Goal: Task Accomplishment & Management: Manage account settings

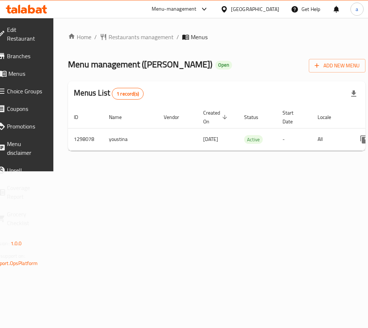
drag, startPoint x: 329, startPoint y: 157, endPoint x: 338, endPoint y: 154, distance: 9.0
click at [331, 156] on div "Home / Restaurants management / Menus Menu management ( TAAM ELBYOUT ) Open Add…" at bounding box center [217, 95] width 298 height 124
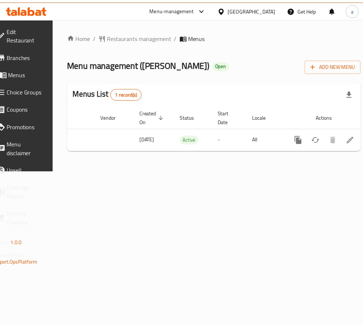
scroll to position [0, 86]
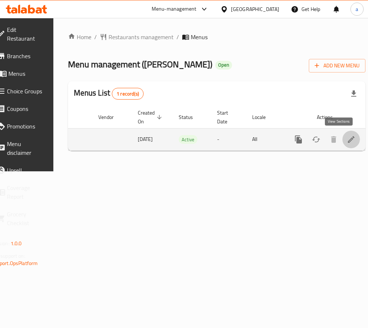
click at [346, 138] on link "enhanced table" at bounding box center [352, 140] width 18 height 18
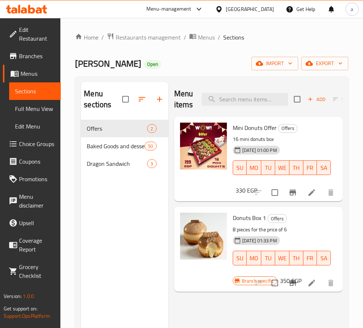
click at [235, 107] on div "Menu items Add Sort Manage items" at bounding box center [258, 99] width 168 height 35
click at [233, 99] on input "search" at bounding box center [244, 99] width 86 height 13
paste input "Pan Swiss"
type input "Pan Swiss"
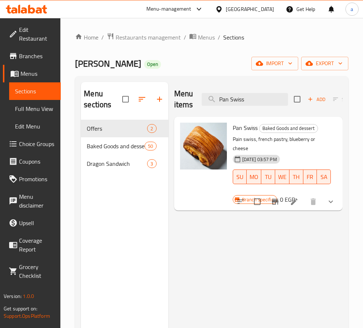
click at [296, 197] on icon at bounding box center [294, 201] width 9 height 9
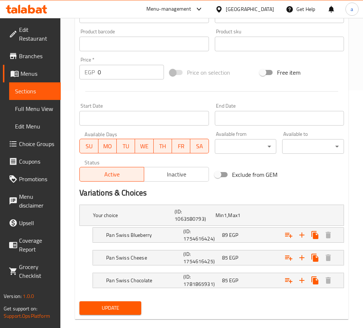
scroll to position [249, 0]
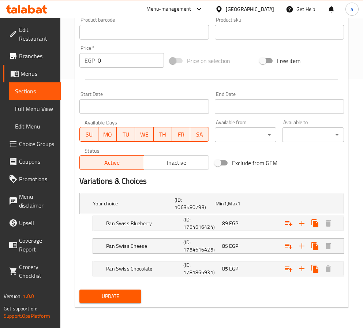
click at [67, 117] on div "Home / Restaurants management / Menus / Sections / item / update Baked Goods an…" at bounding box center [211, 48] width 302 height 559
click at [350, 120] on div "Home / Restaurants management / Menus / Sections / item / update Baked Goods an…" at bounding box center [211, 48] width 302 height 559
click at [75, 45] on div "Home / Restaurants management / Menus / Sections / item / update Baked Goods an…" at bounding box center [211, 48] width 302 height 559
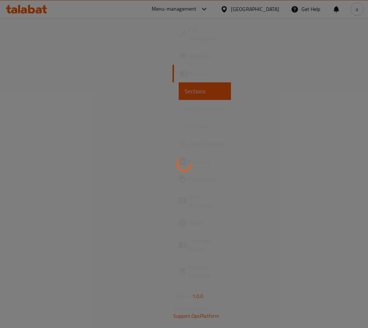
click at [91, 75] on div at bounding box center [184, 164] width 368 height 328
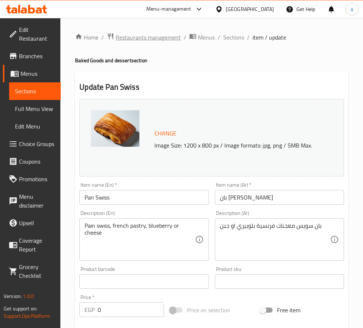
click at [128, 41] on span "Restaurants management" at bounding box center [148, 37] width 65 height 9
